Goal: Transaction & Acquisition: Purchase product/service

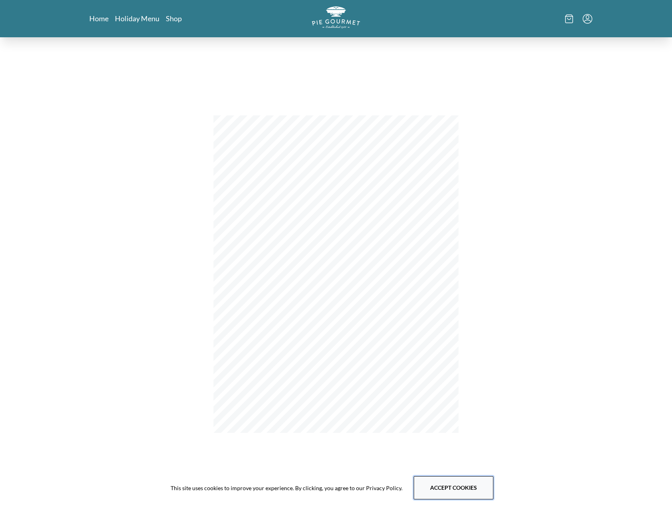
click at [466, 486] on button "Accept cookies" at bounding box center [454, 487] width 80 height 23
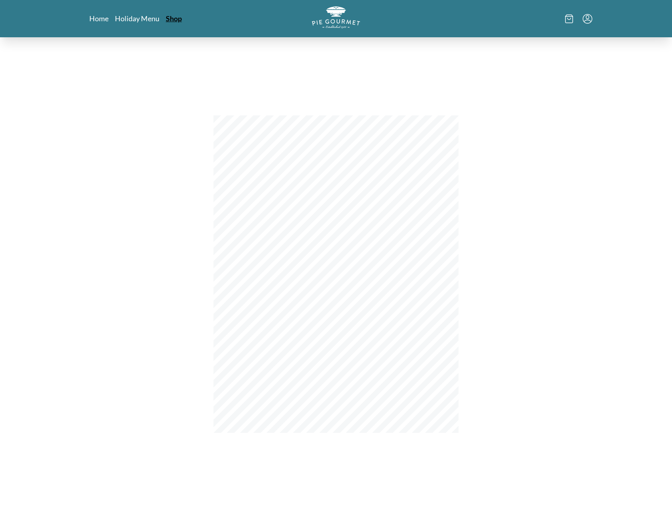
click at [177, 21] on link "Shop" at bounding box center [174, 19] width 16 height 10
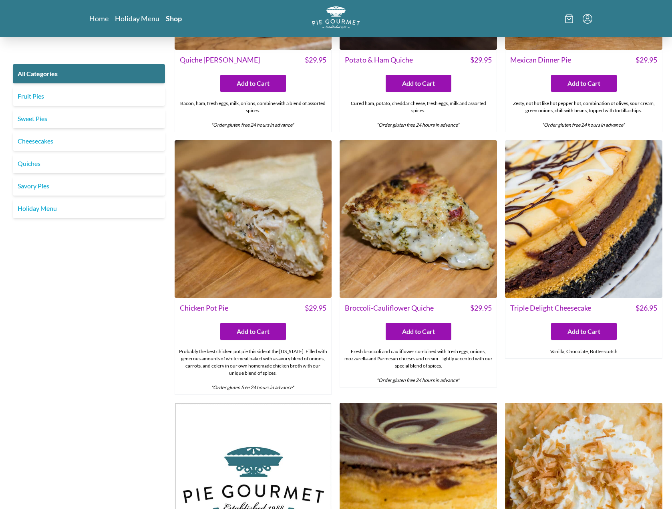
scroll to position [1201, 0]
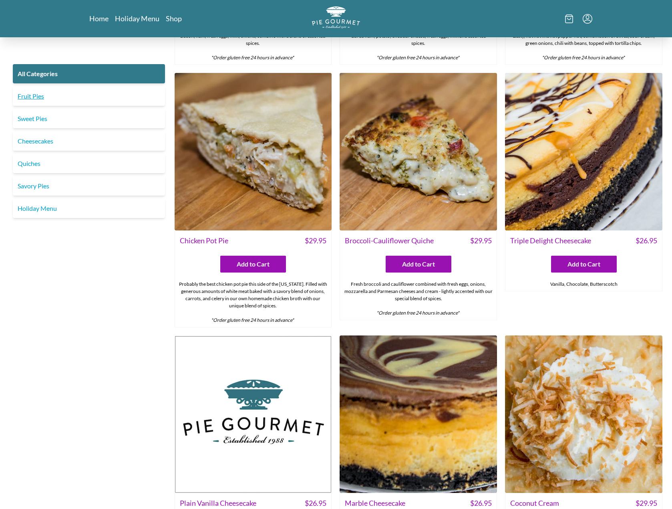
click at [27, 96] on link "Fruit Pies" at bounding box center [89, 96] width 152 height 19
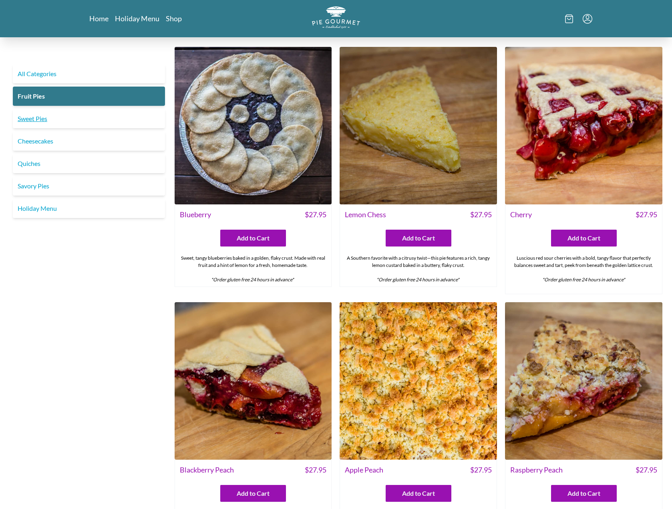
click at [40, 119] on link "Sweet Pies" at bounding box center [89, 118] width 152 height 19
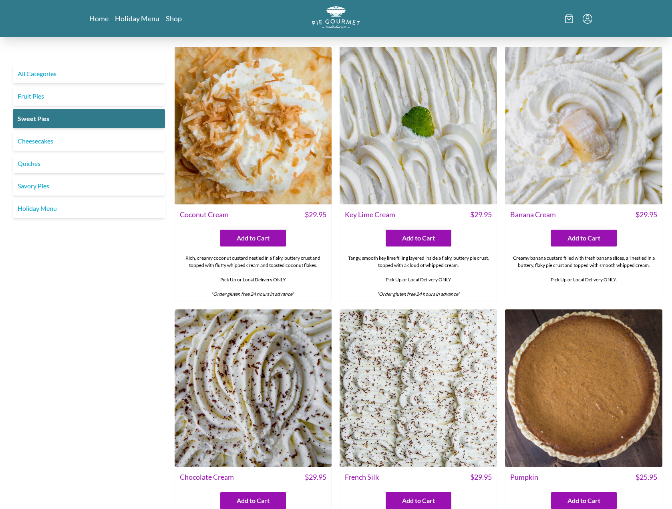
click at [36, 187] on link "Savory Pies" at bounding box center [89, 185] width 152 height 19
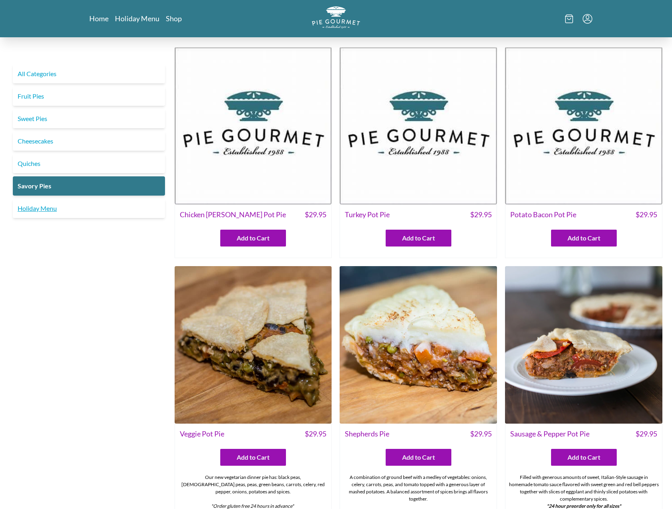
click at [39, 210] on link "Holiday Menu" at bounding box center [89, 208] width 152 height 19
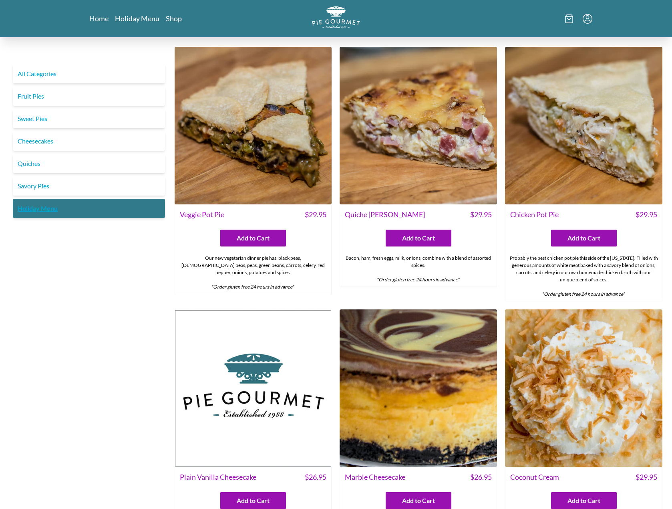
click at [41, 206] on link "Holiday Menu" at bounding box center [89, 208] width 152 height 19
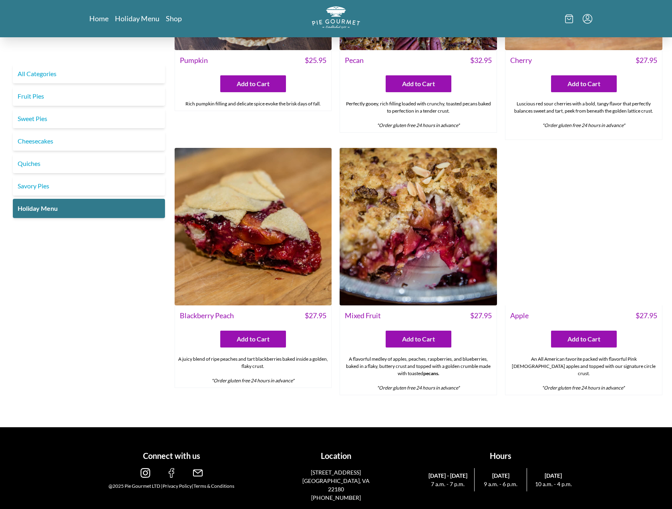
scroll to position [941, 0]
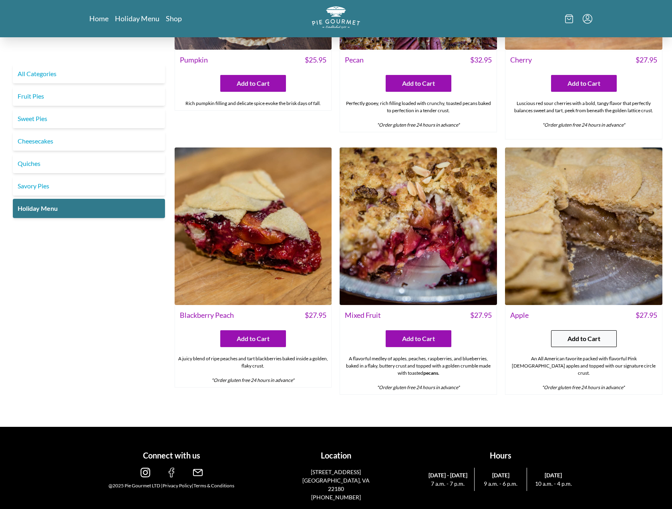
click at [569, 336] on span "Add to Cart" at bounding box center [584, 339] width 33 height 10
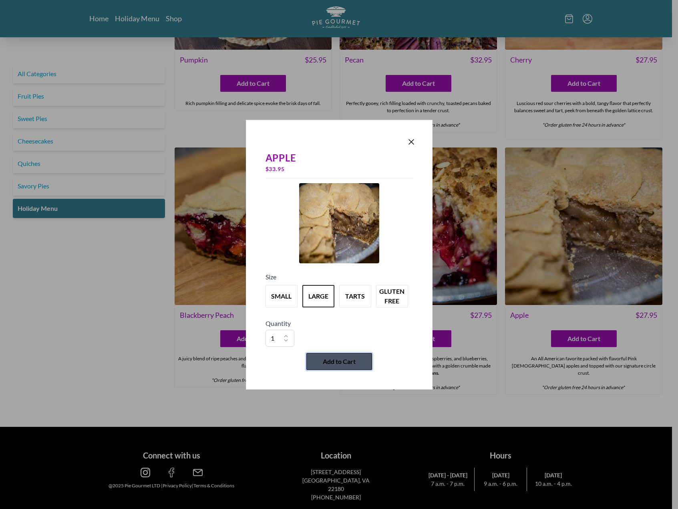
click at [336, 361] on span "Add to Cart" at bounding box center [339, 361] width 33 height 10
click at [410, 141] on icon "Close panel" at bounding box center [412, 142] width 10 height 10
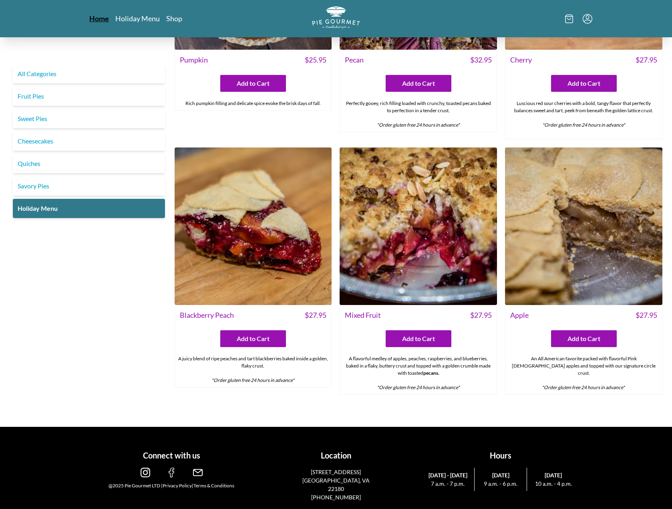
click at [100, 18] on link "Home" at bounding box center [99, 19] width 20 height 10
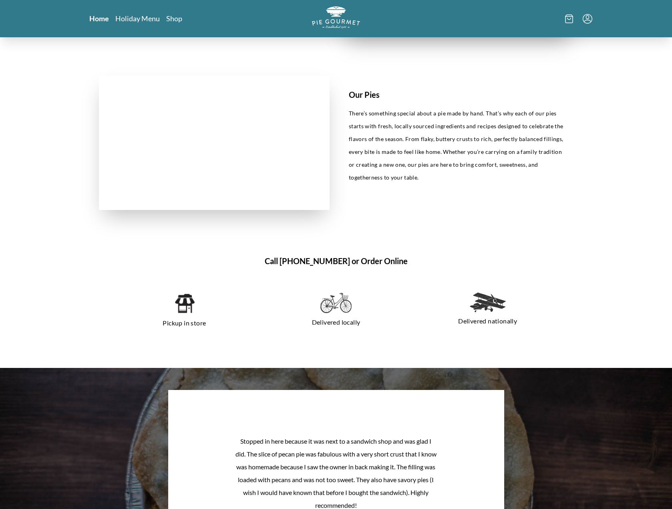
scroll to position [521, 0]
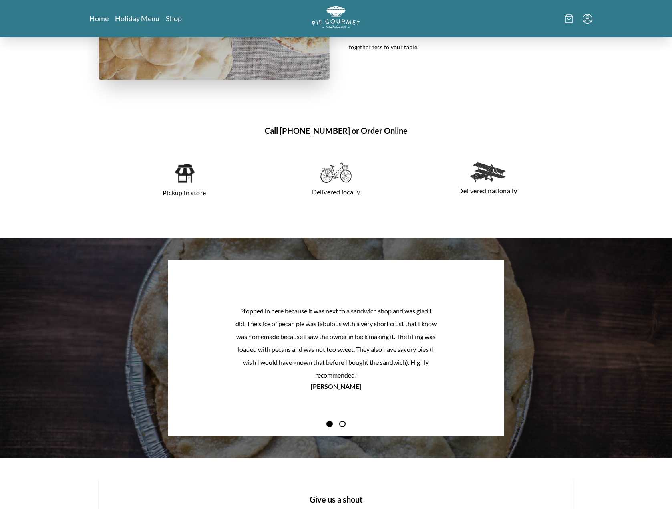
click at [182, 183] on img at bounding box center [184, 173] width 20 height 22
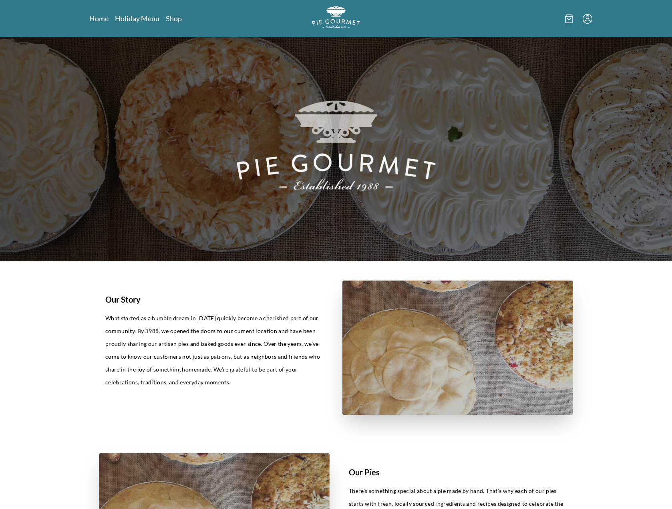
scroll to position [0, 0]
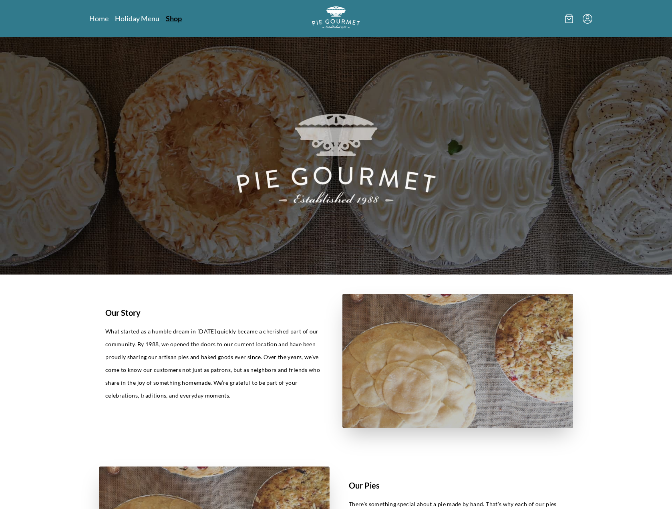
click at [174, 18] on link "Shop" at bounding box center [174, 19] width 16 height 10
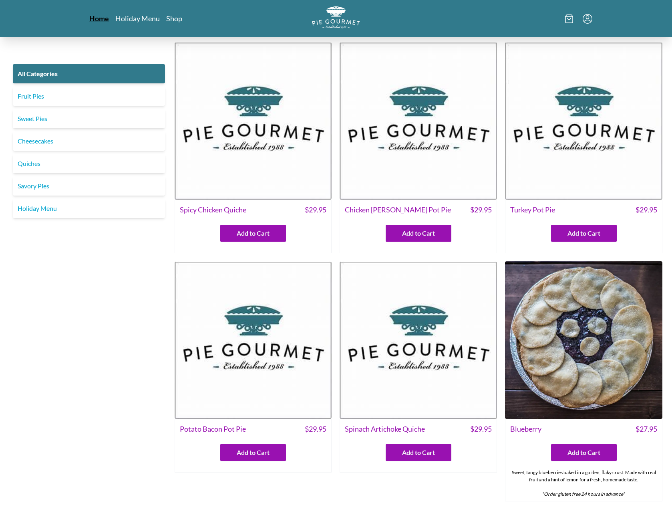
click at [102, 17] on link "Home" at bounding box center [99, 19] width 20 height 10
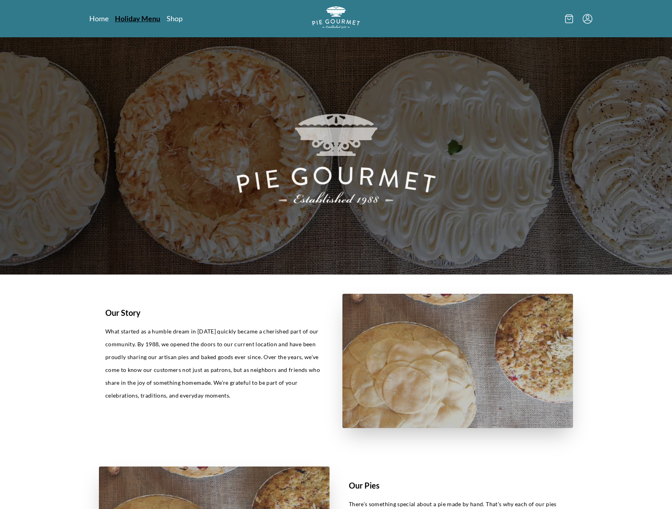
click at [145, 19] on link "Holiday Menu" at bounding box center [137, 19] width 45 height 10
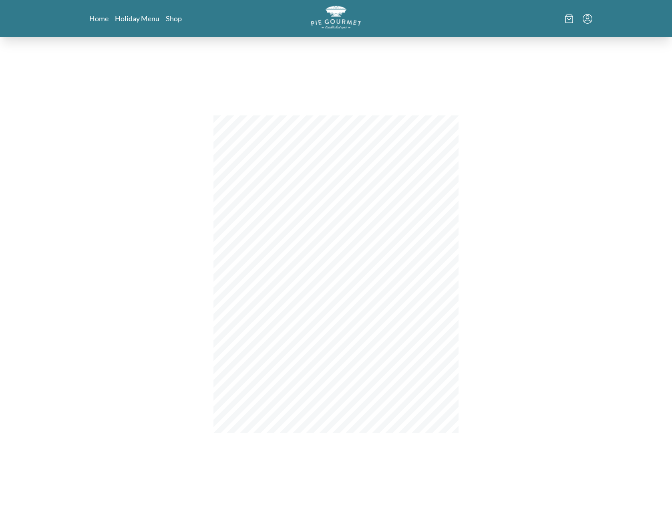
click at [333, 24] on img "Logo" at bounding box center [336, 17] width 50 height 23
